Goal: Check status: Check status

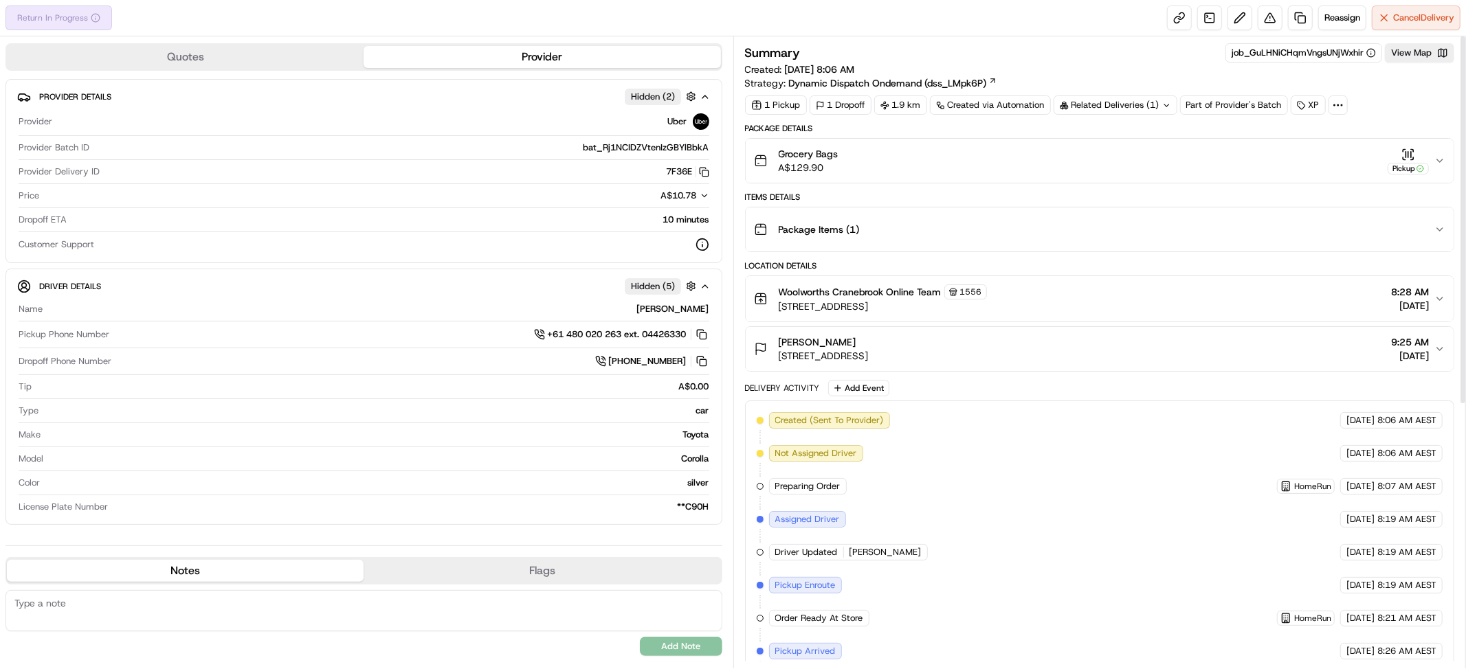
scroll to position [447, 0]
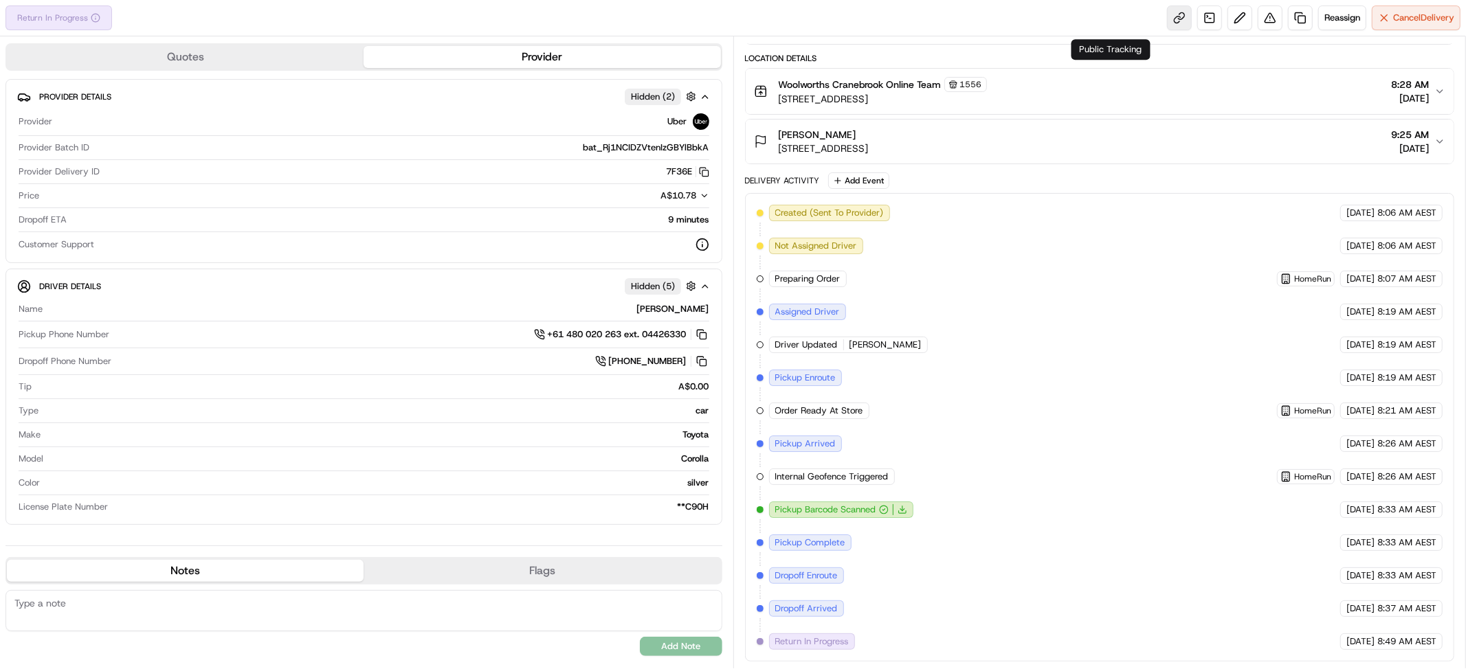
click at [1167, 19] on link at bounding box center [1179, 17] width 25 height 25
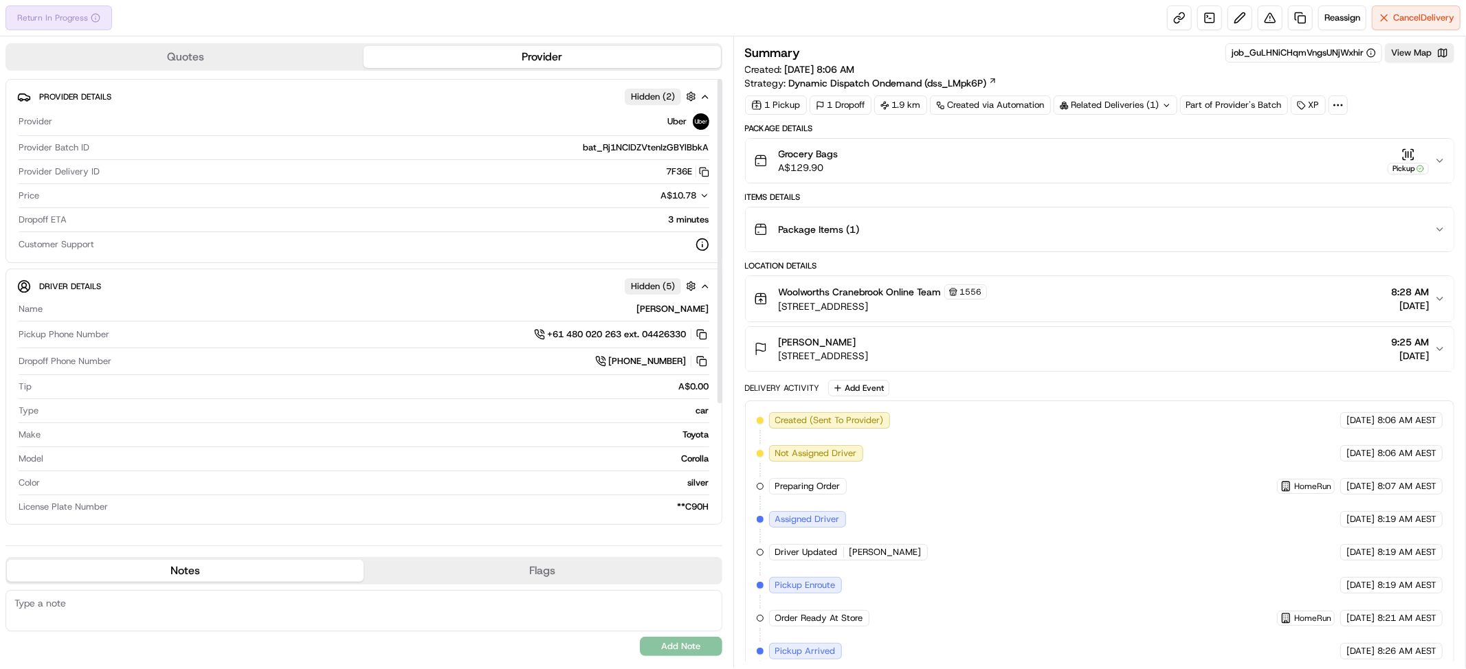
scroll to position [447, 0]
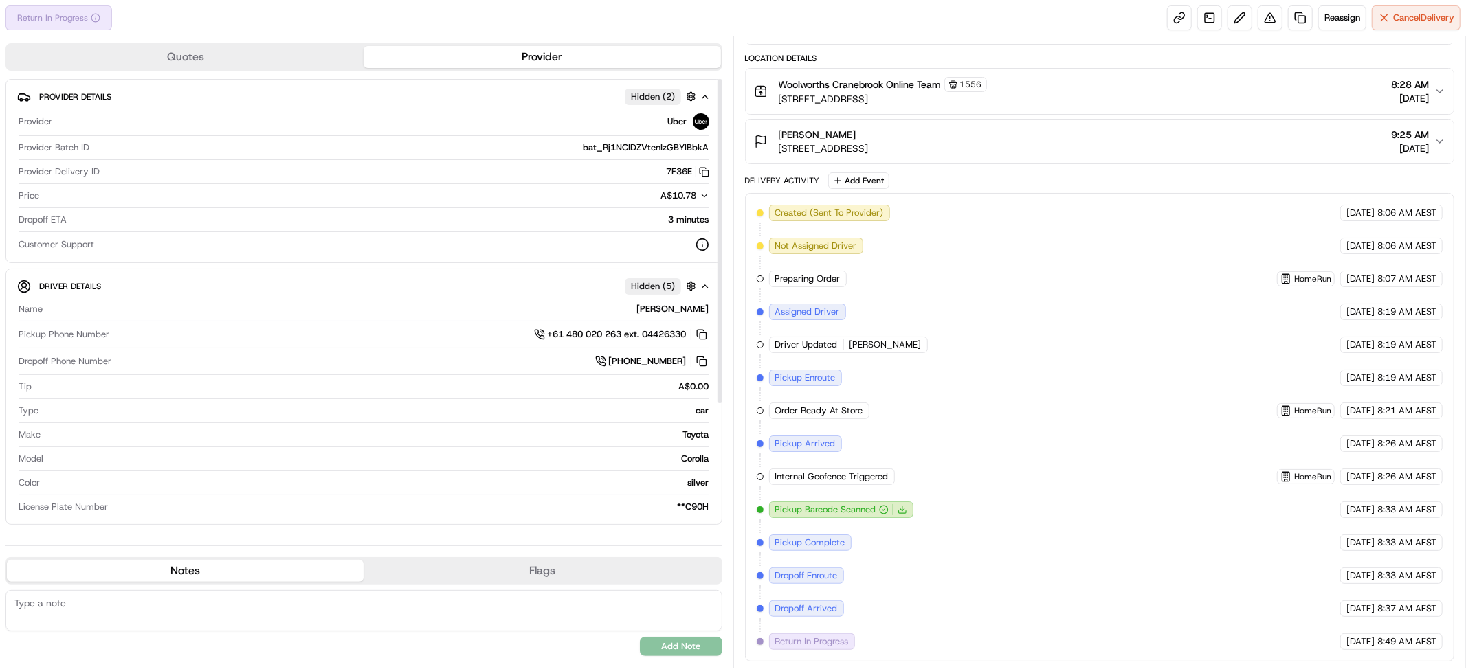
click at [534, 340] on icon at bounding box center [539, 334] width 11 height 11
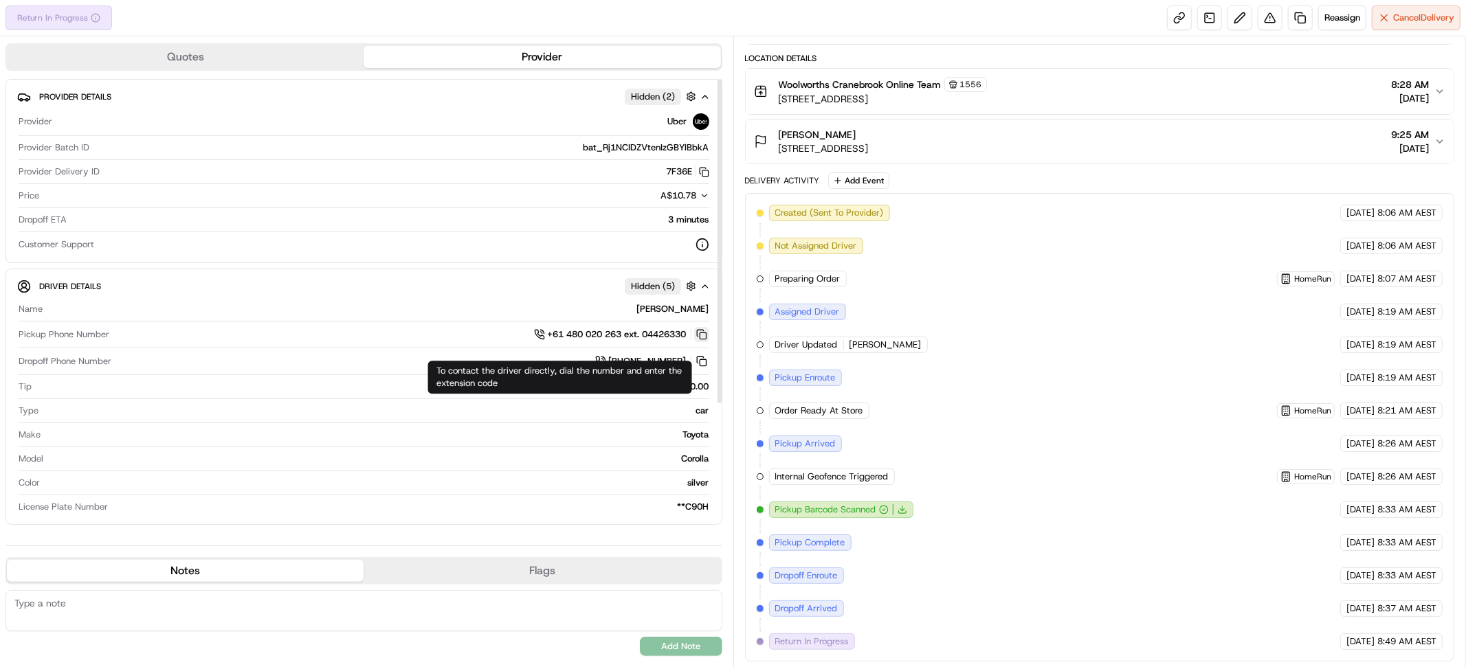
click at [697, 342] on button at bounding box center [701, 334] width 15 height 15
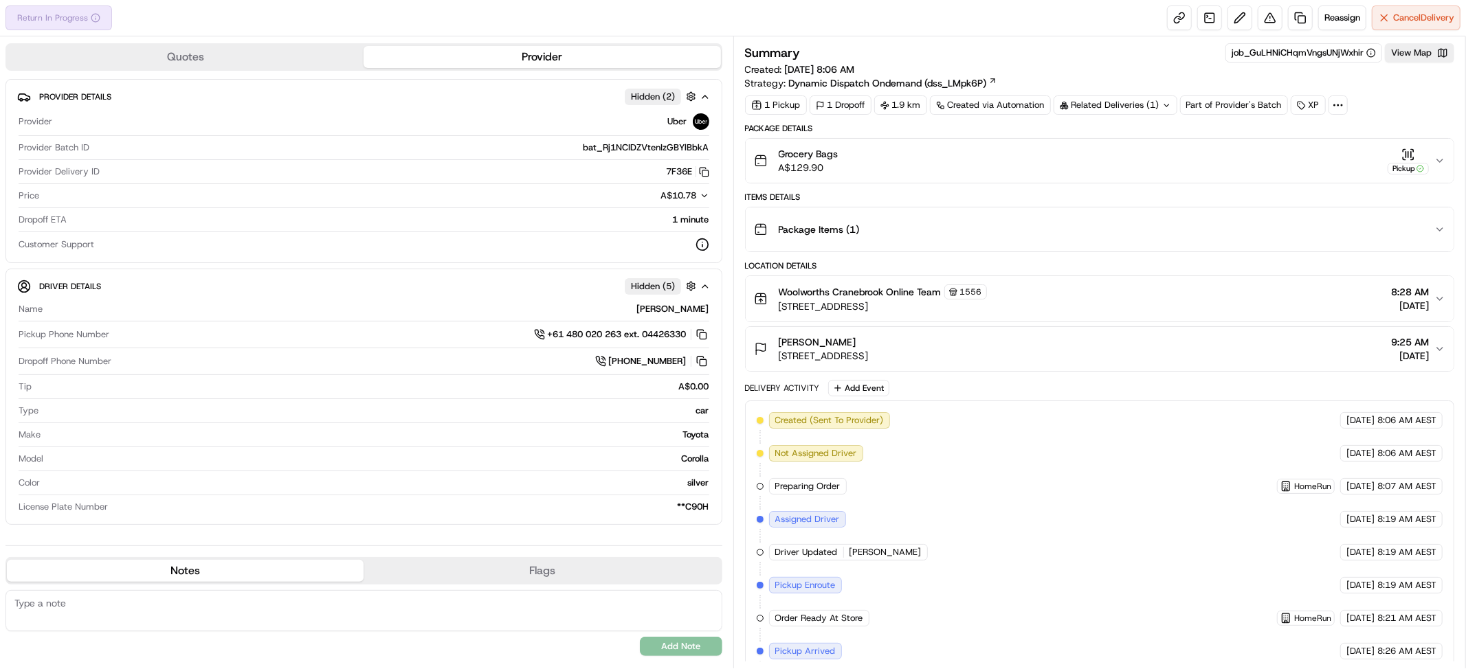
scroll to position [447, 0]
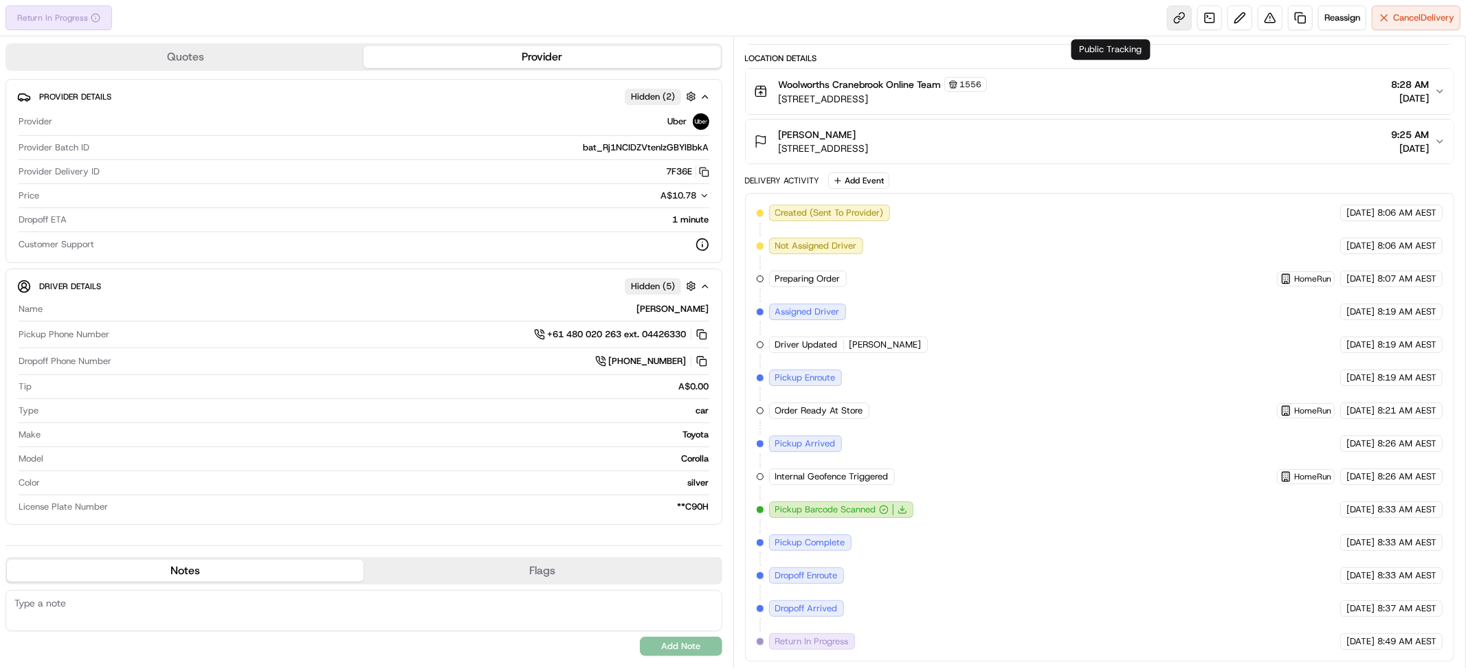
click at [1167, 20] on link at bounding box center [1179, 17] width 25 height 25
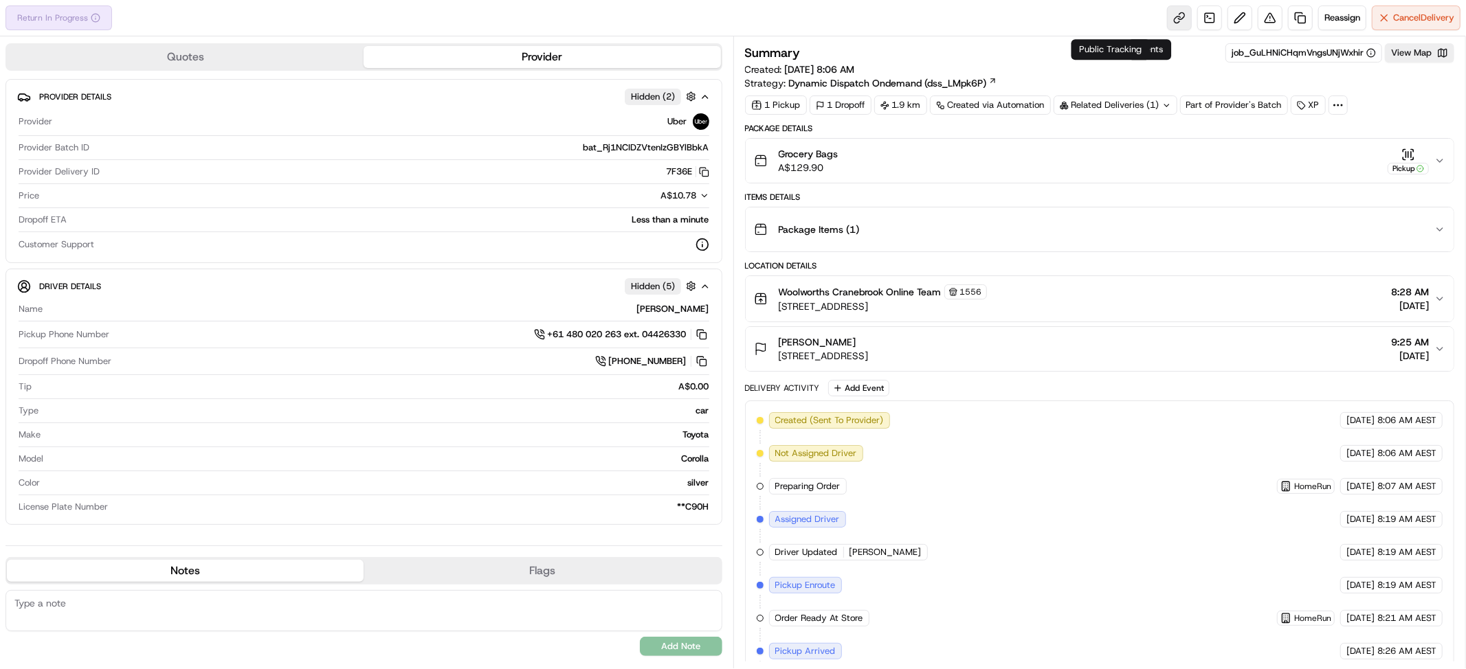
click at [1167, 25] on link at bounding box center [1179, 17] width 25 height 25
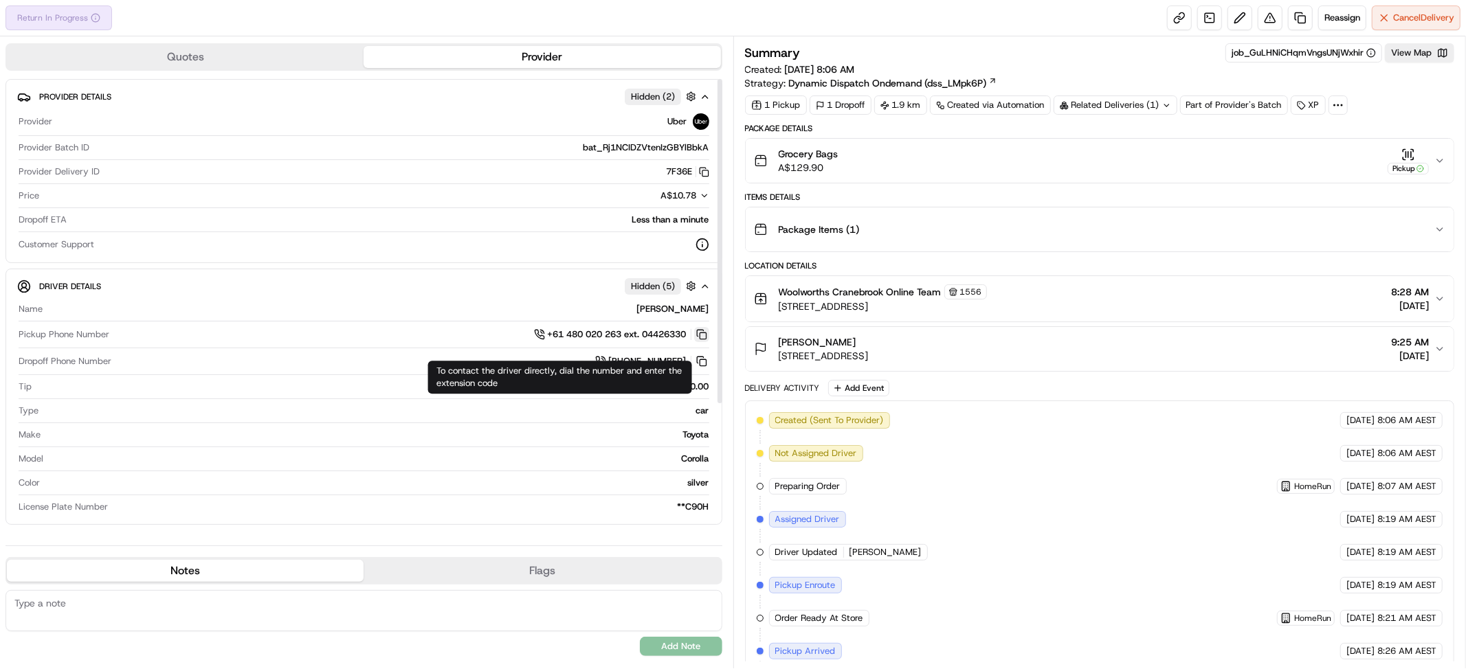
click at [694, 342] on button at bounding box center [701, 334] width 15 height 15
